Goal: Book appointment/travel/reservation

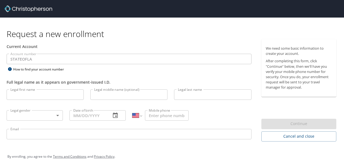
select select "US"
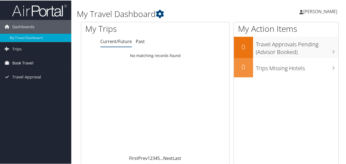
click at [19, 62] on span "Book Travel" at bounding box center [22, 63] width 21 height 14
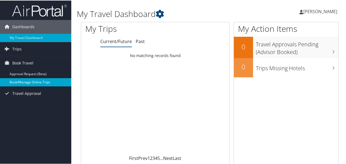
click at [26, 81] on link "Book/Manage Online Trips" at bounding box center [35, 82] width 71 height 8
